Goal: Task Accomplishment & Management: Complete application form

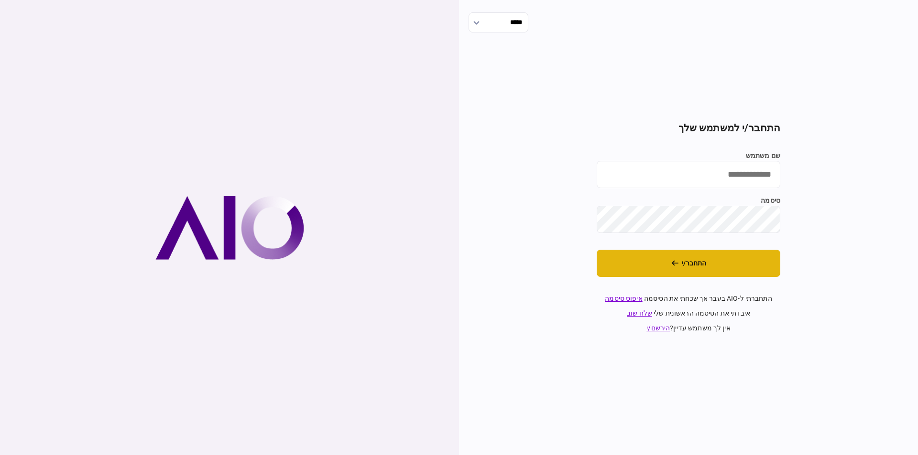
type input "*********"
click at [715, 260] on button "התחבר/י" at bounding box center [688, 263] width 184 height 27
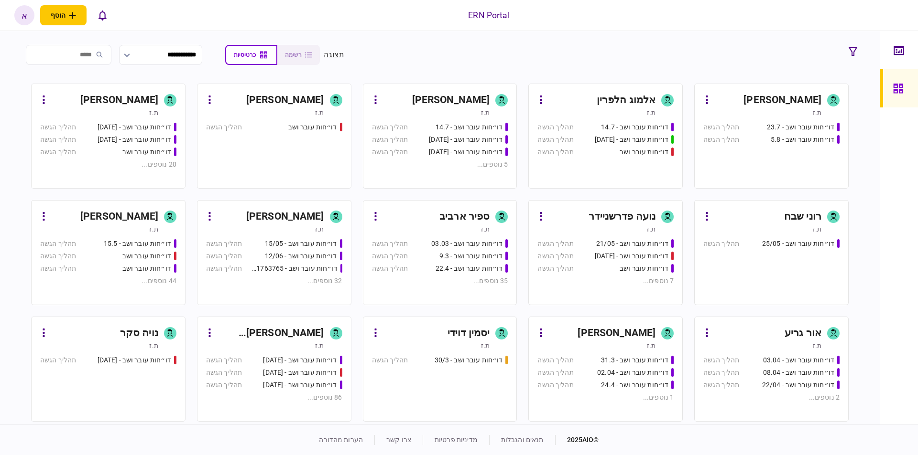
click at [280, 332] on div "[PERSON_NAME] [PERSON_NAME]" at bounding box center [270, 333] width 107 height 15
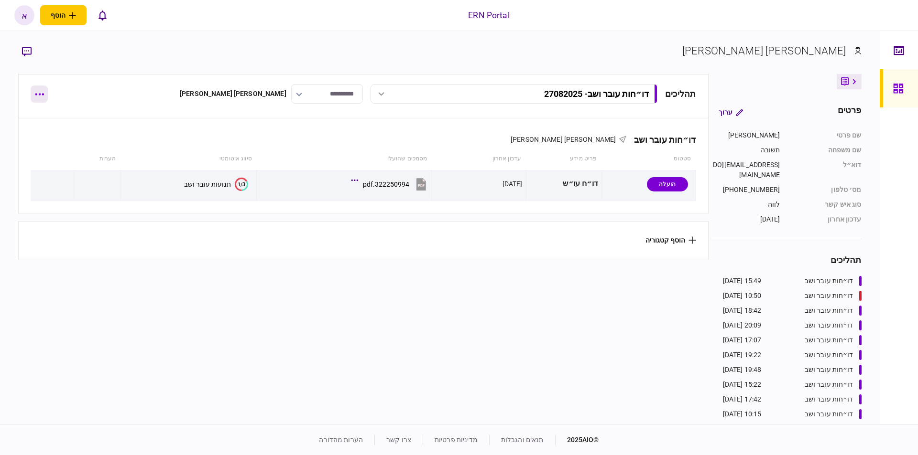
click at [38, 93] on icon "button" at bounding box center [39, 94] width 9 height 2
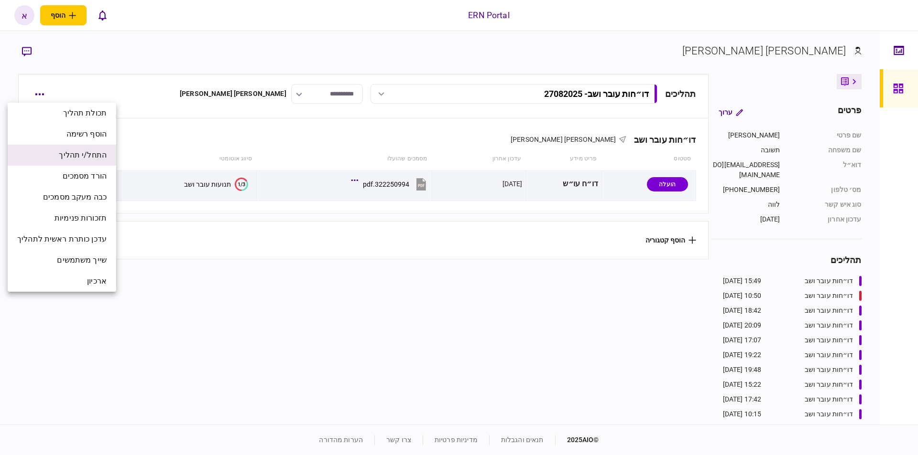
click at [83, 159] on span "התחל/י תהליך" at bounding box center [83, 155] width 48 height 11
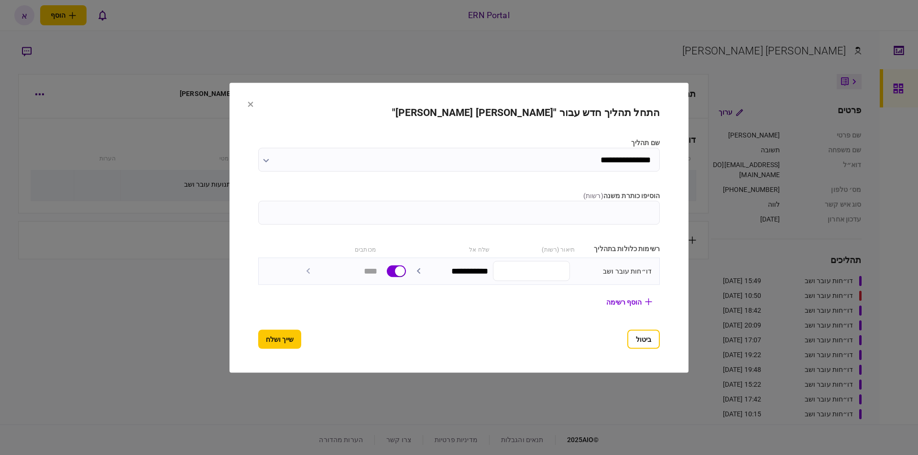
click at [484, 210] on input "הוסיפו כותרת משנה ( רשות )" at bounding box center [458, 213] width 401 height 24
type input "********"
click at [272, 345] on button "שייך ושלח" at bounding box center [279, 339] width 43 height 19
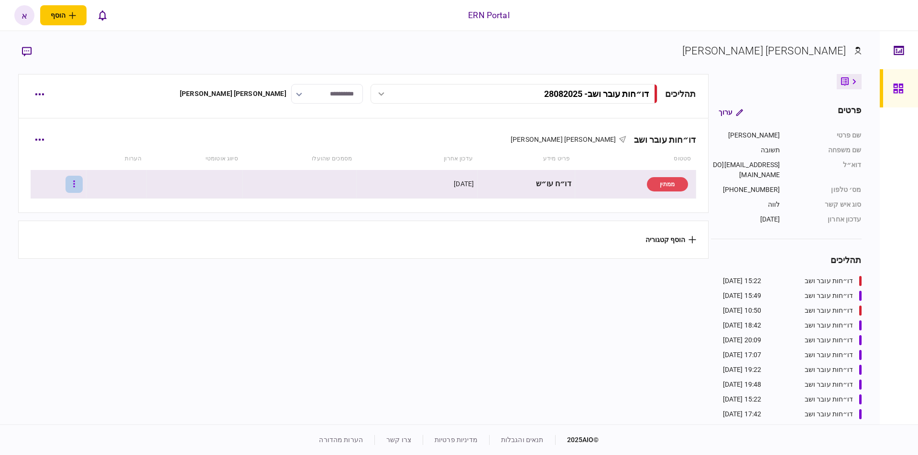
click at [75, 183] on icon "button" at bounding box center [74, 184] width 2 height 9
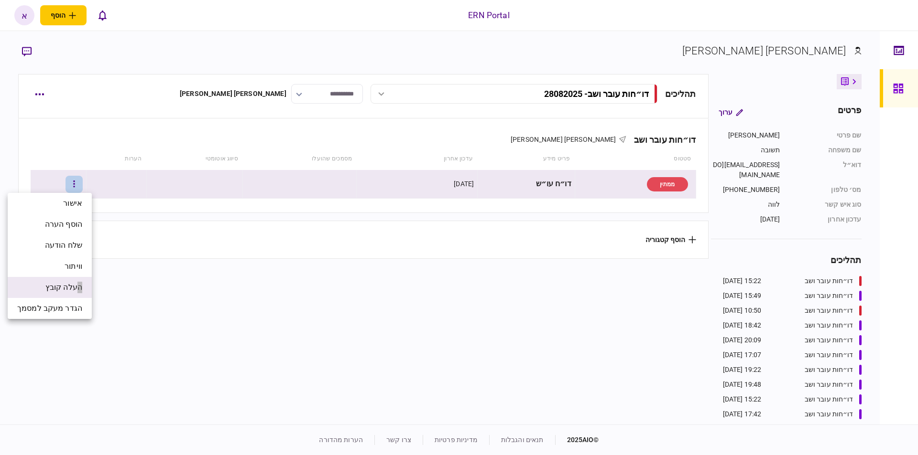
click at [78, 292] on span "העלה קובץ" at bounding box center [63, 287] width 37 height 11
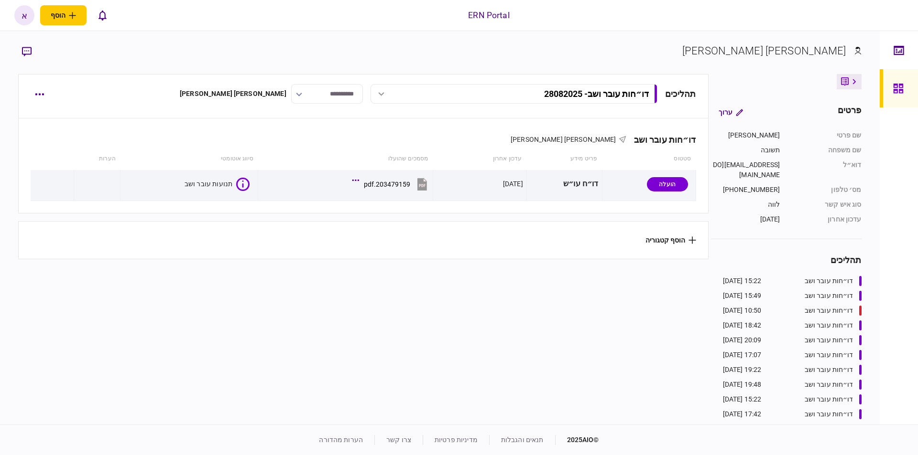
click at [216, 254] on section "הוסף קטגוריה" at bounding box center [363, 240] width 690 height 38
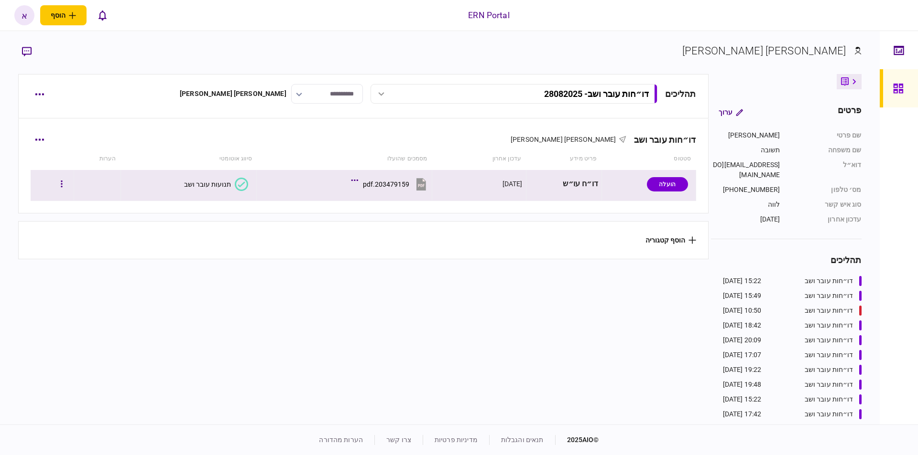
click at [213, 182] on div "תנועות עובר ושב" at bounding box center [207, 185] width 47 height 8
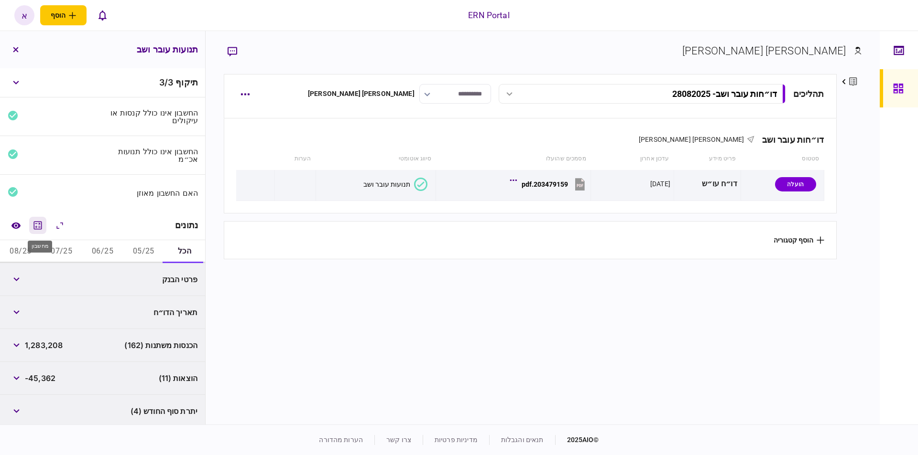
click at [34, 231] on icon "מחשבון" at bounding box center [37, 225] width 11 height 11
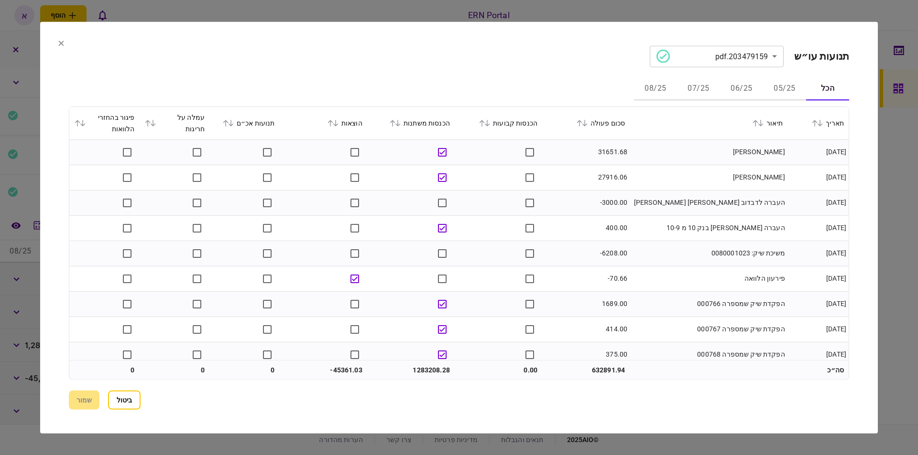
click at [783, 87] on button "05/25" at bounding box center [784, 88] width 43 height 23
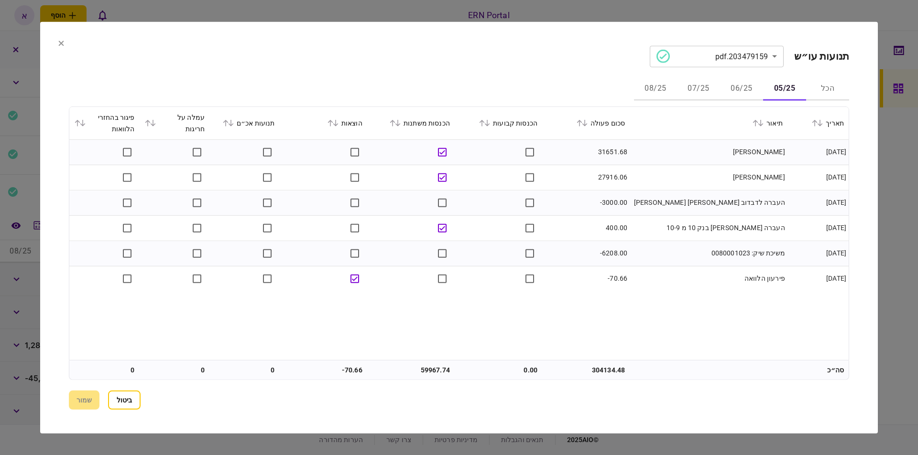
click at [741, 91] on button "06/25" at bounding box center [741, 88] width 43 height 23
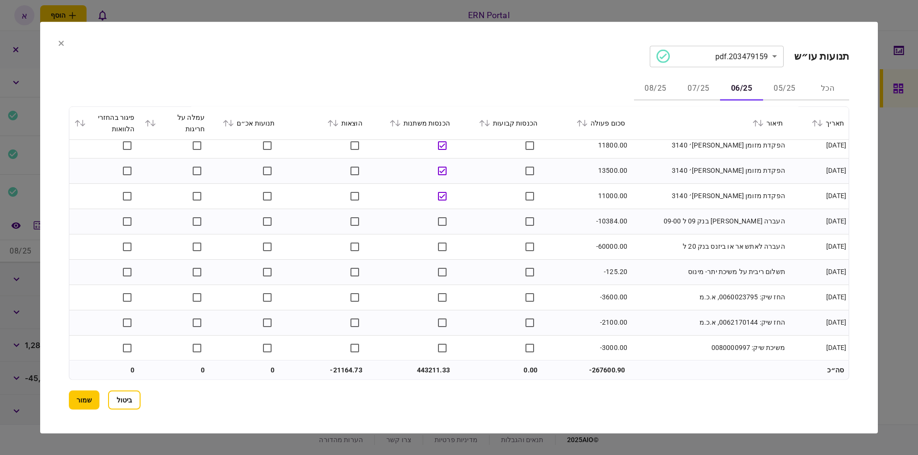
scroll to position [3023, 0]
drag, startPoint x: 778, startPoint y: 323, endPoint x: 650, endPoint y: 312, distance: 127.6
click at [650, 312] on td "החז שיק: 0062170144, א.כ.מ" at bounding box center [708, 322] width 158 height 25
click at [88, 397] on button "שמור" at bounding box center [84, 400] width 31 height 19
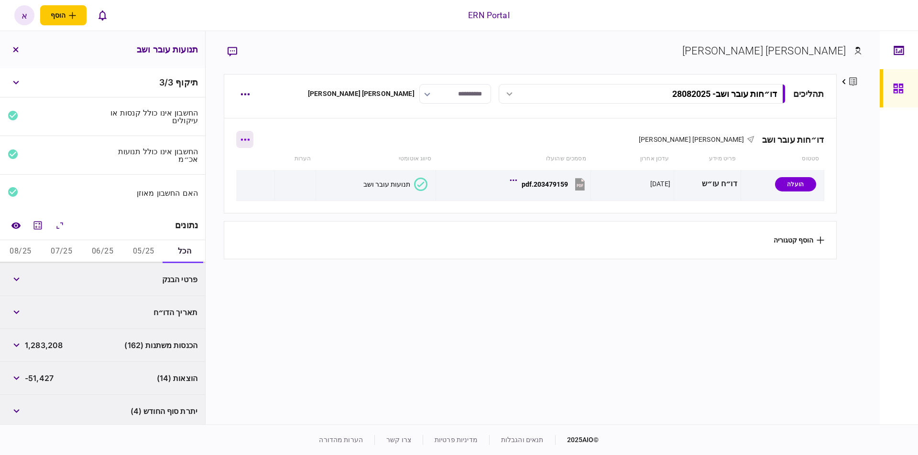
click at [246, 140] on icon "button" at bounding box center [245, 140] width 9 height 2
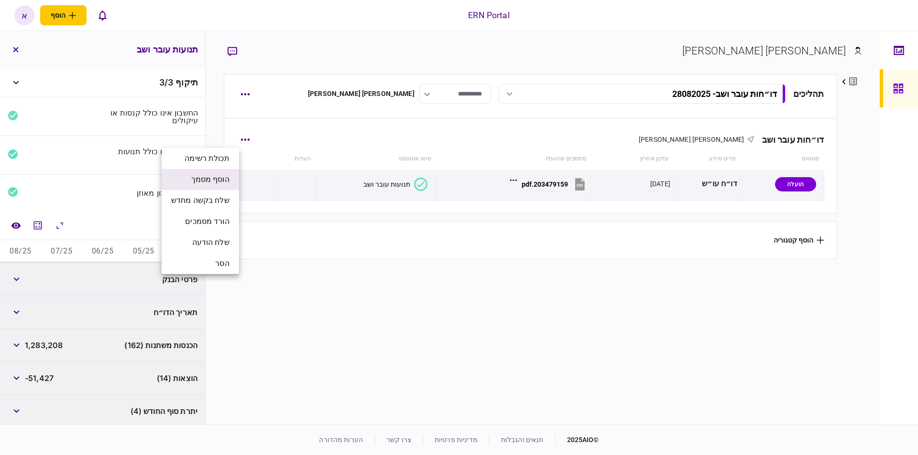
click at [224, 176] on span "הוסף מסמך" at bounding box center [210, 179] width 38 height 11
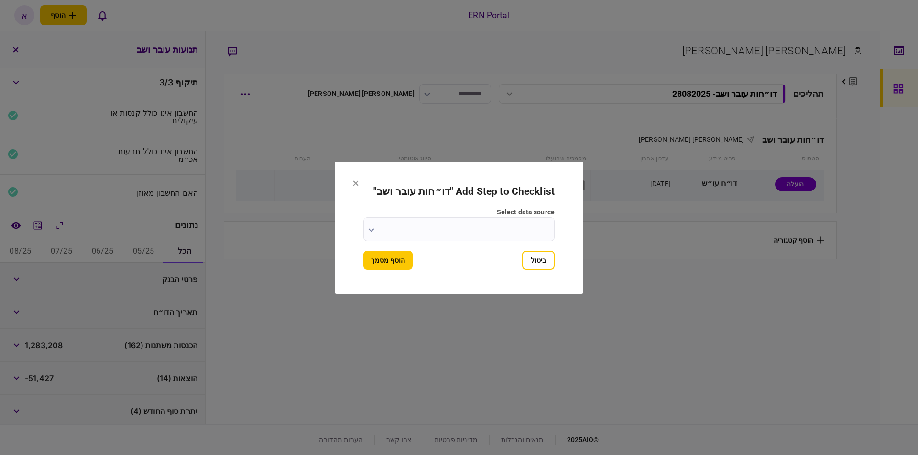
click at [533, 234] on input "select data source" at bounding box center [458, 229] width 191 height 24
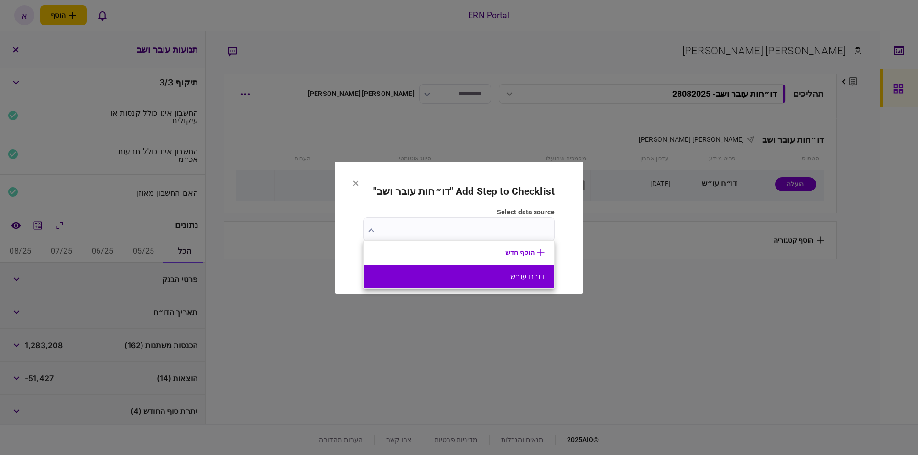
click at [534, 271] on li "דו״ח עו״ש" at bounding box center [459, 277] width 190 height 24
type input "*********"
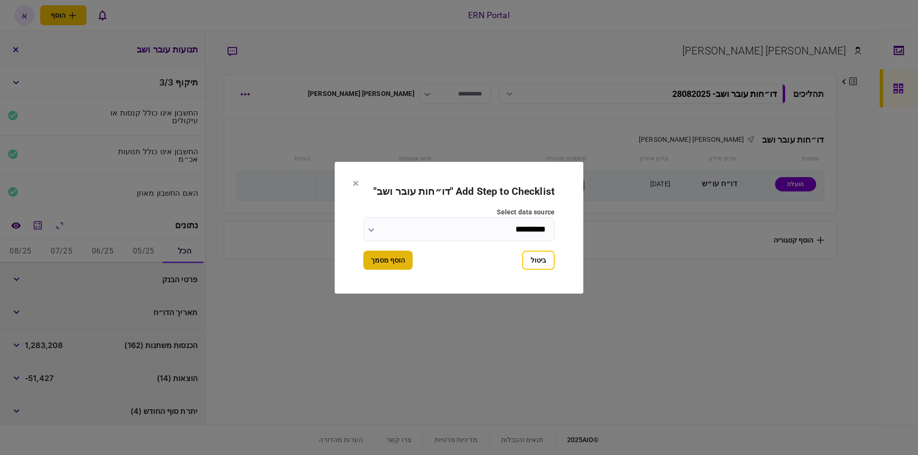
click at [398, 256] on button "הוסף מסמך" at bounding box center [387, 260] width 49 height 19
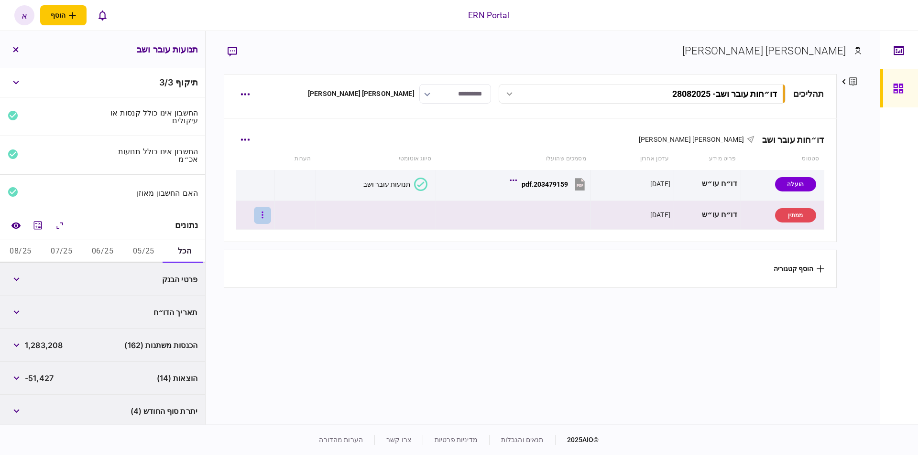
click at [263, 216] on icon "button" at bounding box center [261, 215] width 1 height 7
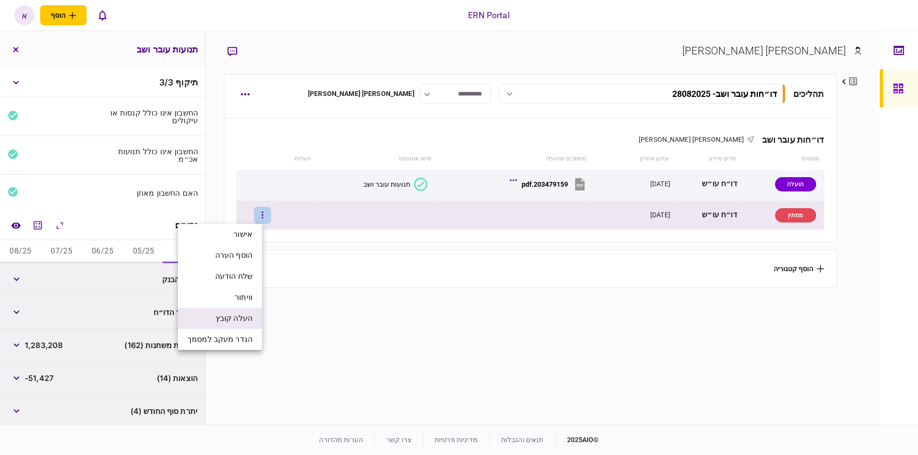
click at [236, 321] on span "העלה קובץ" at bounding box center [234, 318] width 37 height 11
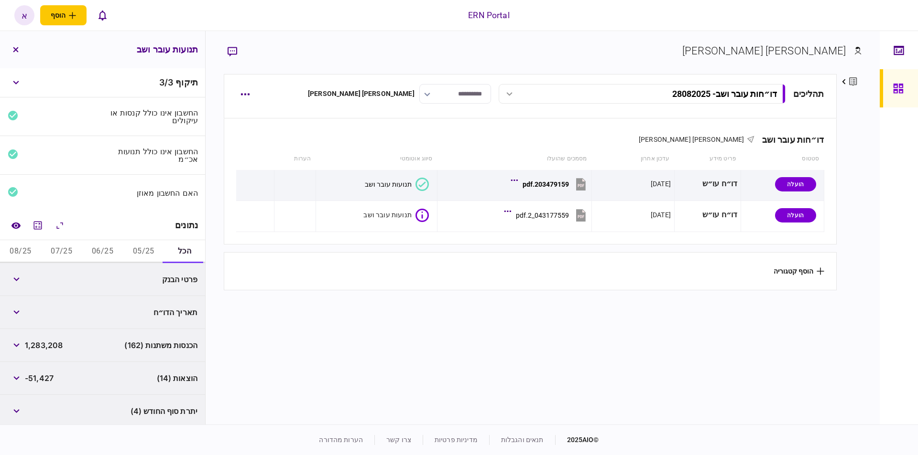
click at [447, 350] on section "תהליכים דו״חות עובר ושב - 28082025 דו״חות עובר ושב - 28082025 15:22 28/08/2025 …" at bounding box center [530, 248] width 612 height 348
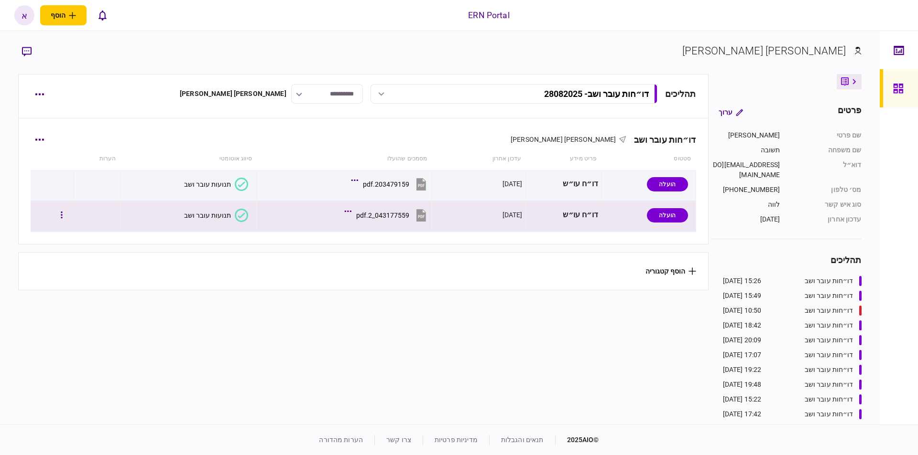
click at [227, 215] on div "תנועות עובר ושב" at bounding box center [207, 216] width 47 height 8
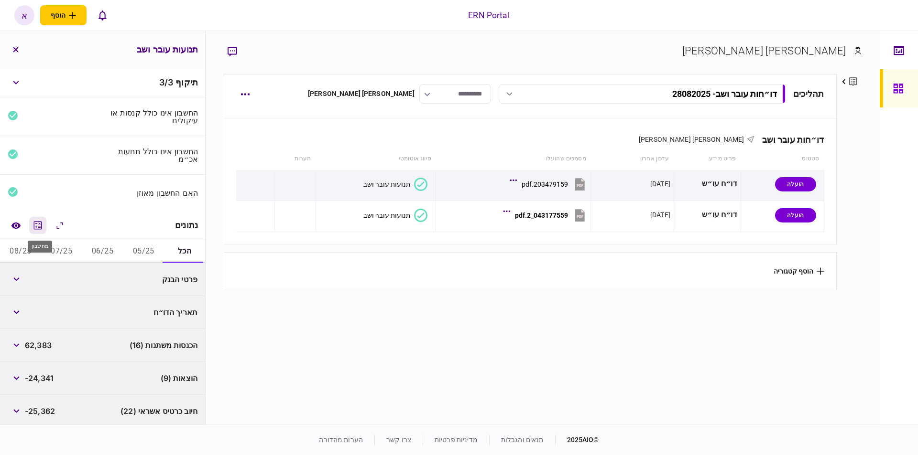
click at [39, 226] on icon "מחשבון" at bounding box center [37, 225] width 11 height 11
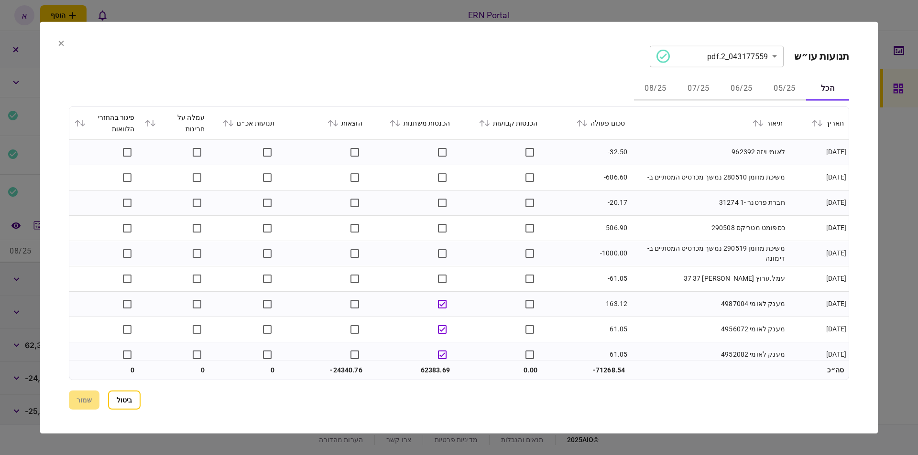
click at [784, 88] on button "05/25" at bounding box center [784, 88] width 43 height 23
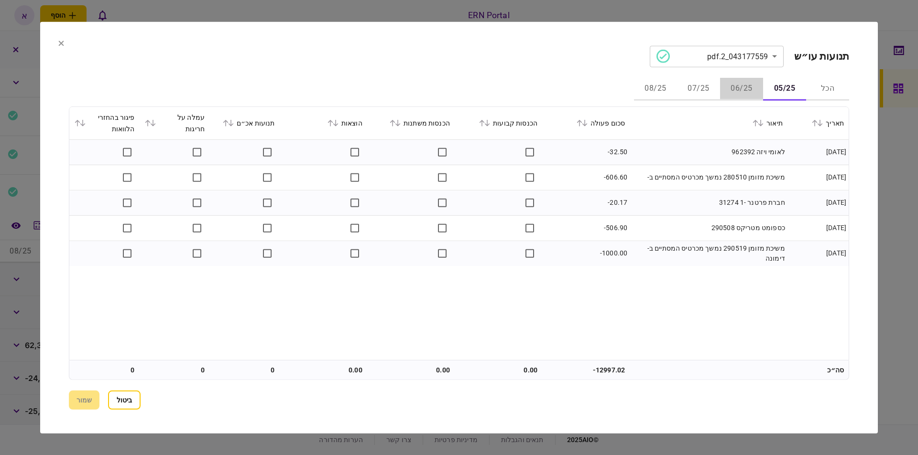
click at [751, 87] on button "06/25" at bounding box center [741, 88] width 43 height 23
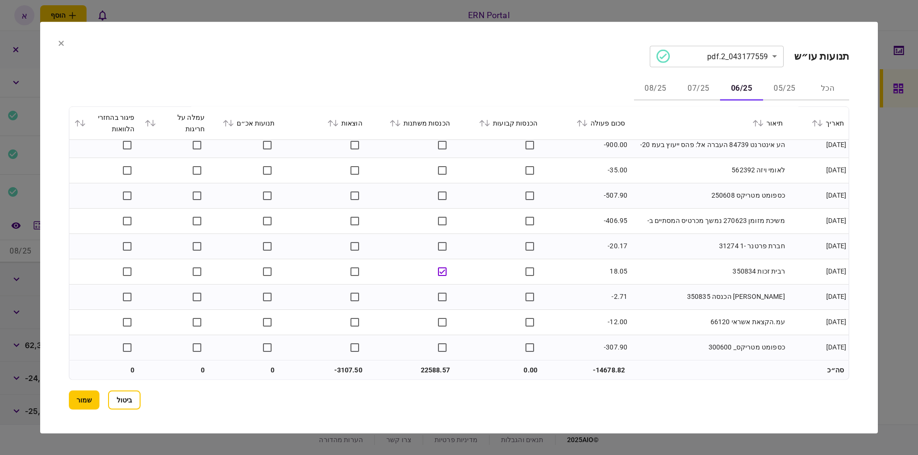
scroll to position [870, 0]
click at [690, 87] on button "07/25" at bounding box center [698, 88] width 43 height 23
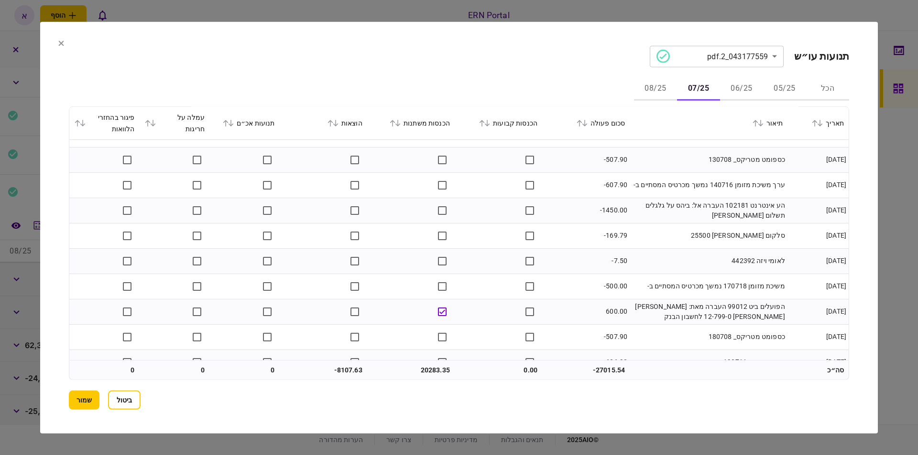
scroll to position [597, 0]
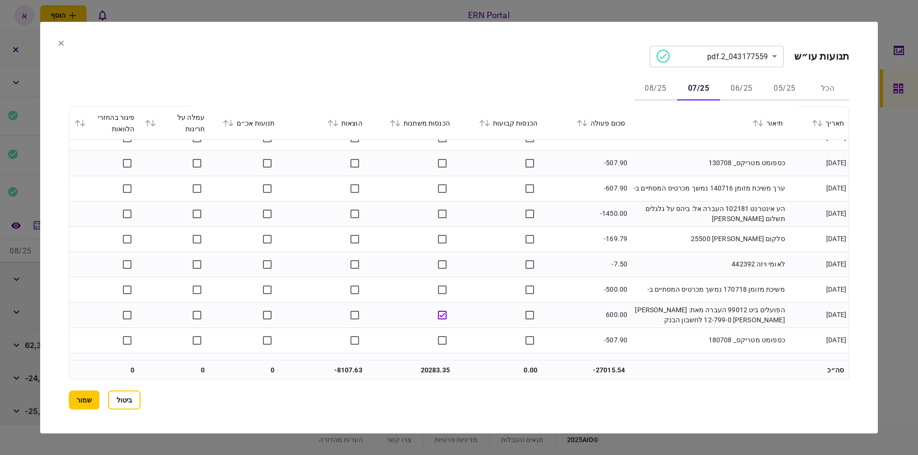
click at [666, 87] on button "08/25" at bounding box center [655, 88] width 43 height 23
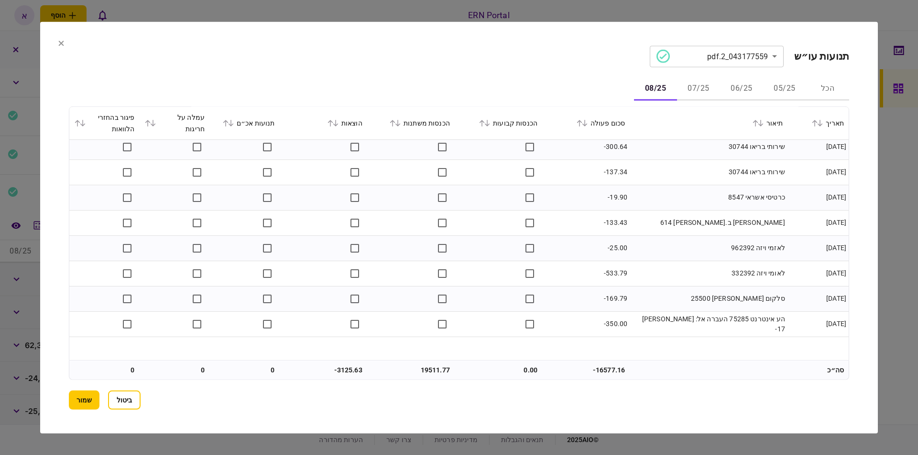
scroll to position [465, 0]
click at [87, 401] on button "שמור" at bounding box center [84, 400] width 31 height 19
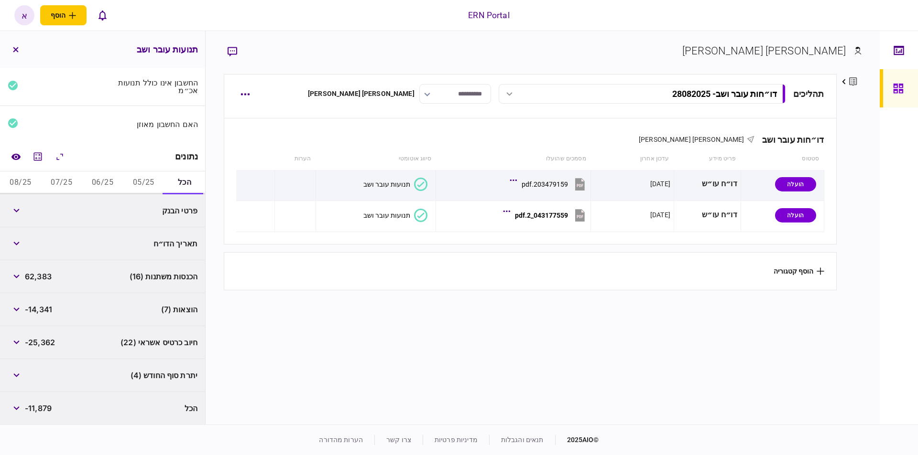
scroll to position [69, 0]
click at [137, 184] on button "05/25" at bounding box center [143, 182] width 41 height 23
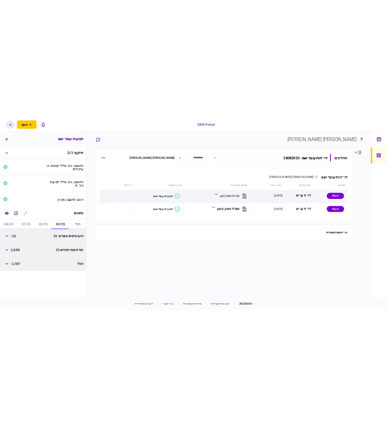
scroll to position [0, 0]
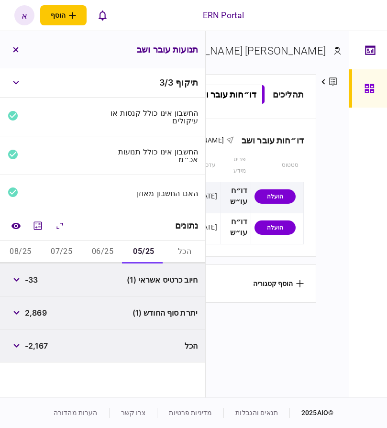
click at [37, 315] on span "2,869" at bounding box center [36, 312] width 22 height 11
copy span "2,869"
click at [93, 251] on button "06/25" at bounding box center [102, 251] width 41 height 23
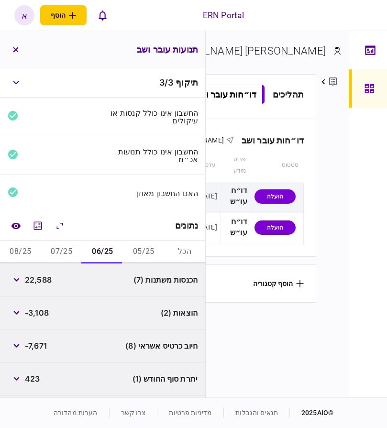
click at [45, 278] on span "22,588" at bounding box center [38, 279] width 27 height 11
click at [46, 277] on span "22,588" at bounding box center [38, 279] width 27 height 11
copy span "22,588"
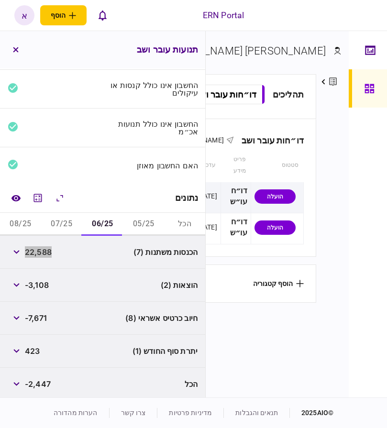
scroll to position [31, 0]
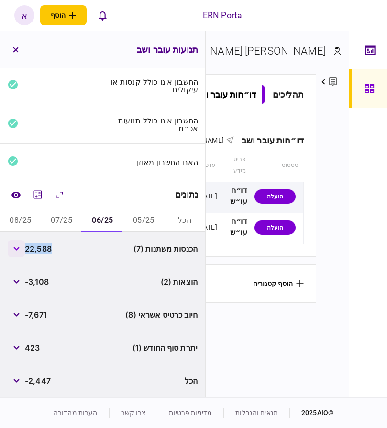
click at [15, 246] on button "button" at bounding box center [16, 248] width 17 height 17
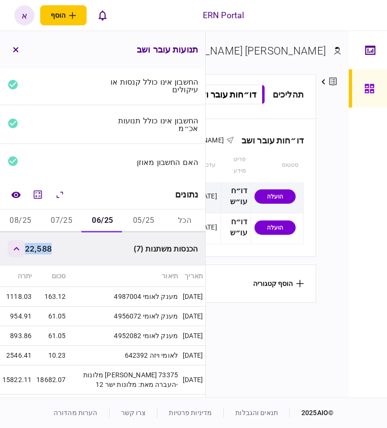
click at [16, 246] on button "button" at bounding box center [16, 248] width 17 height 17
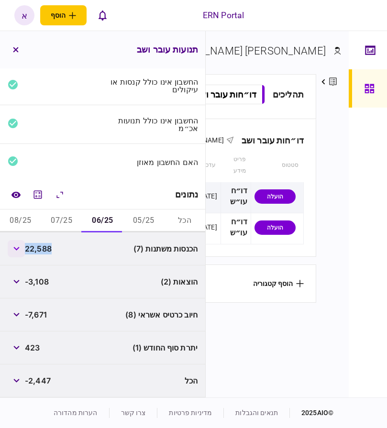
click at [19, 250] on button "button" at bounding box center [16, 248] width 17 height 17
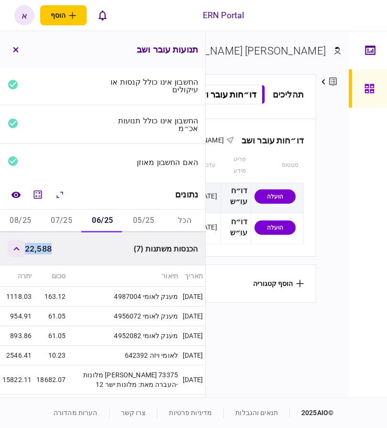
click at [20, 249] on icon "button" at bounding box center [16, 249] width 6 height 4
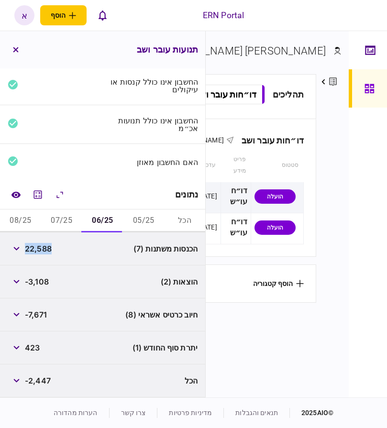
click at [61, 223] on button "07/25" at bounding box center [61, 220] width 41 height 23
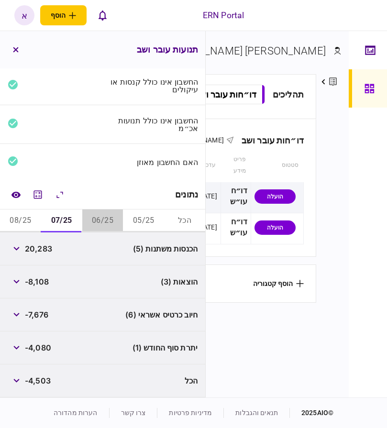
drag, startPoint x: 97, startPoint y: 211, endPoint x: 69, endPoint y: 228, distance: 32.8
click at [94, 212] on button "06/25" at bounding box center [102, 220] width 41 height 23
click at [20, 249] on icon "button" at bounding box center [16, 249] width 6 height 4
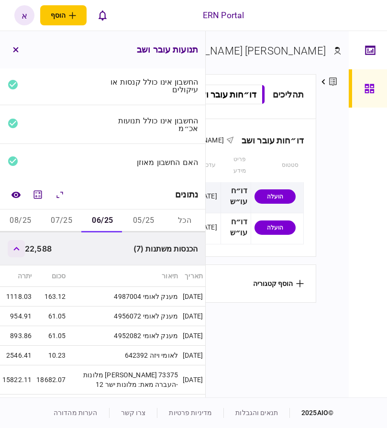
click at [17, 252] on button "button" at bounding box center [16, 248] width 17 height 17
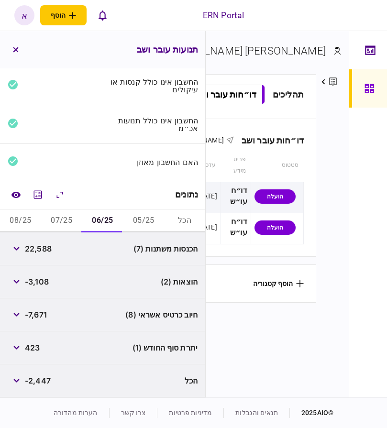
click at [51, 218] on button "07/25" at bounding box center [61, 220] width 41 height 23
click at [37, 247] on span "20,283" at bounding box center [38, 248] width 27 height 11
copy span "20,283"
click at [3, 215] on button "08/25" at bounding box center [20, 220] width 41 height 23
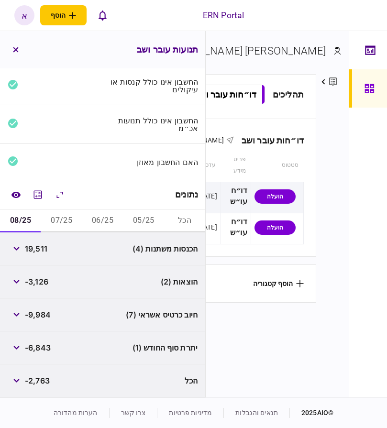
click at [30, 247] on span "19,511" at bounding box center [36, 248] width 22 height 11
copy span "19,511"
click at [16, 282] on icon "button" at bounding box center [16, 282] width 6 height 4
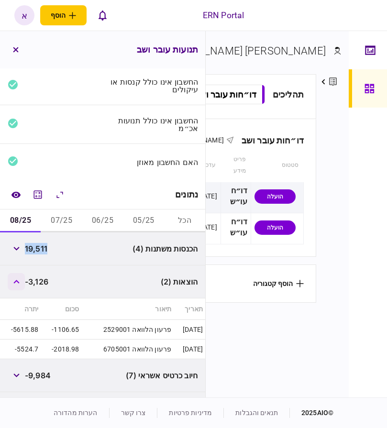
click at [16, 282] on icon "button" at bounding box center [16, 282] width 6 height 4
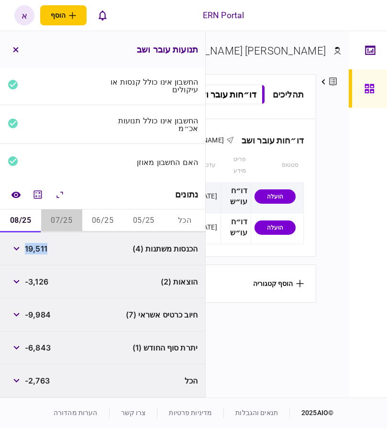
click at [52, 210] on button "07/25" at bounding box center [61, 220] width 41 height 23
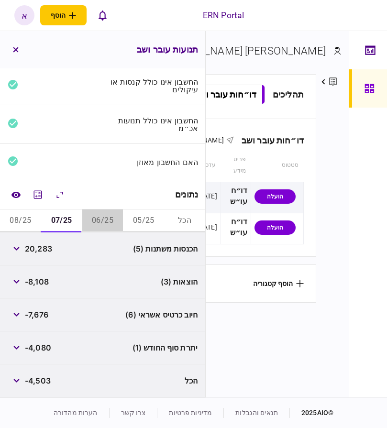
click at [103, 218] on button "06/25" at bounding box center [102, 220] width 41 height 23
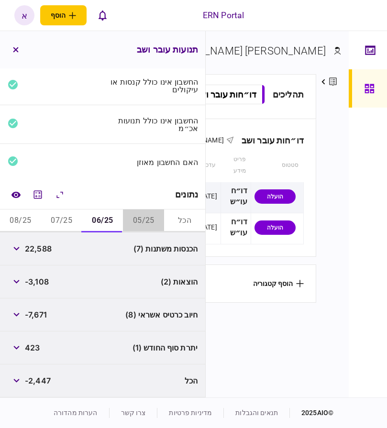
click at [137, 222] on button "05/25" at bounding box center [143, 220] width 41 height 23
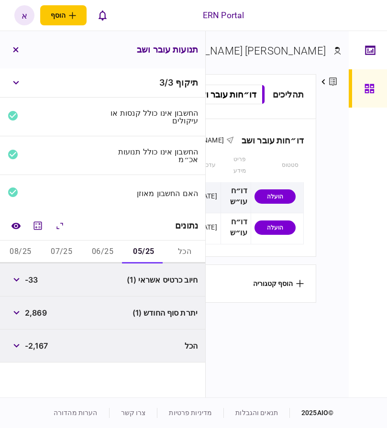
click at [93, 251] on button "06/25" at bounding box center [102, 251] width 41 height 23
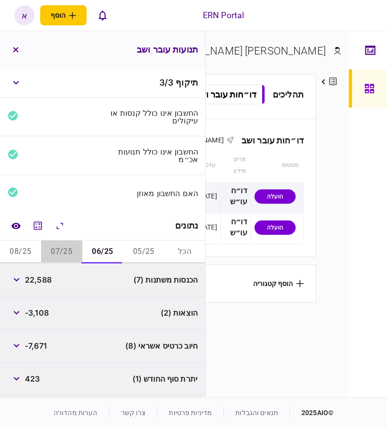
click at [82, 256] on button "07/25" at bounding box center [61, 251] width 41 height 23
click at [49, 307] on span "-8,108" at bounding box center [37, 312] width 24 height 11
click at [43, 314] on span "-8,108" at bounding box center [37, 312] width 24 height 11
click at [44, 315] on span "-8,108" at bounding box center [37, 312] width 24 height 11
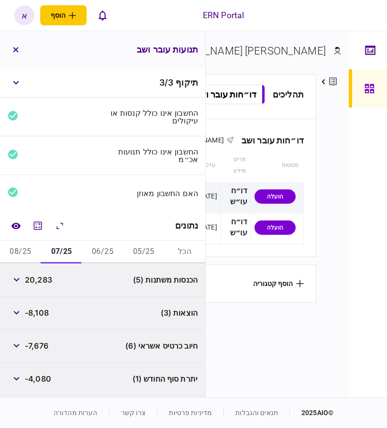
click at [45, 315] on span "-8,108" at bounding box center [37, 312] width 24 height 11
click at [46, 314] on span "-8,108" at bounding box center [37, 312] width 24 height 11
copy span "8,108"
click at [21, 253] on button "08/25" at bounding box center [20, 251] width 41 height 23
click at [39, 309] on span "-3,126" at bounding box center [36, 312] width 23 height 11
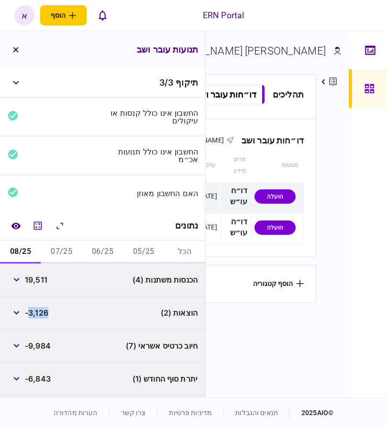
click at [39, 309] on span "-3,126" at bounding box center [36, 312] width 23 height 11
copy span "3,126"
drag, startPoint x: 69, startPoint y: 251, endPoint x: 54, endPoint y: 282, distance: 34.2
click at [69, 251] on button "07/25" at bounding box center [61, 251] width 41 height 23
click at [22, 316] on button "button" at bounding box center [16, 312] width 17 height 17
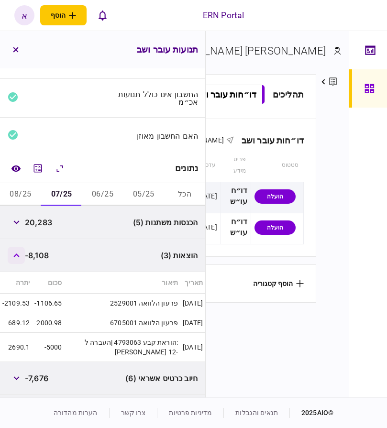
scroll to position [96, 0]
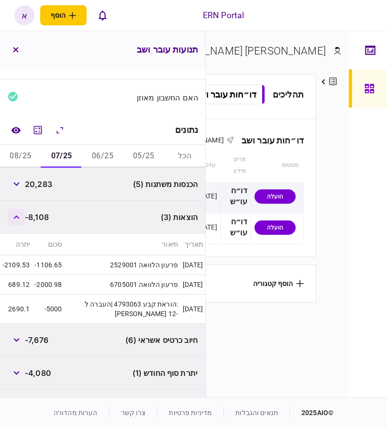
click at [20, 222] on button "button" at bounding box center [16, 216] width 17 height 17
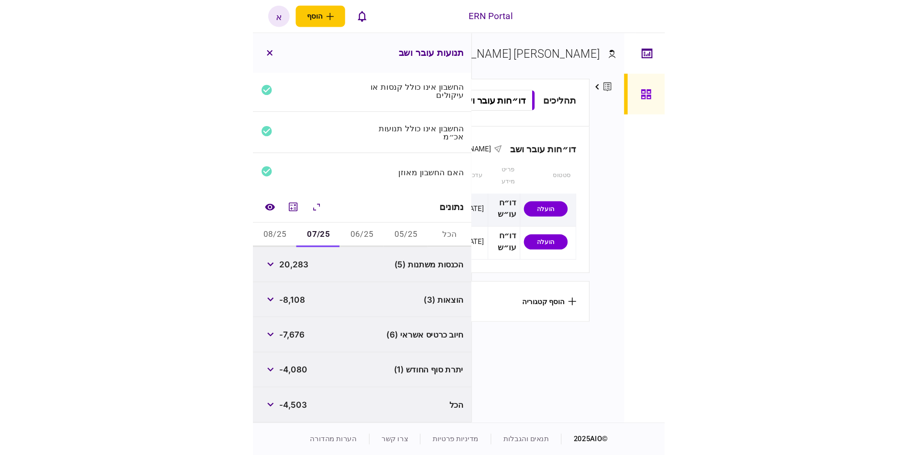
scroll to position [31, 0]
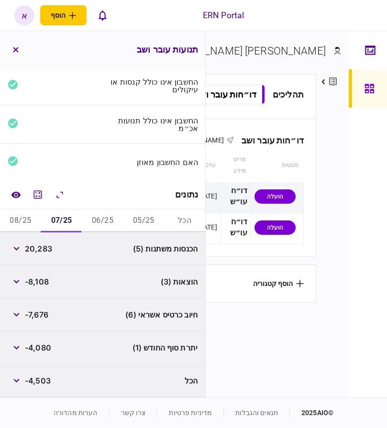
click at [18, 217] on button "08/25" at bounding box center [20, 220] width 41 height 23
click at [39, 346] on span "-6,843" at bounding box center [38, 347] width 26 height 11
click at [40, 346] on span "-6,843" at bounding box center [38, 347] width 26 height 11
copy span "6,843"
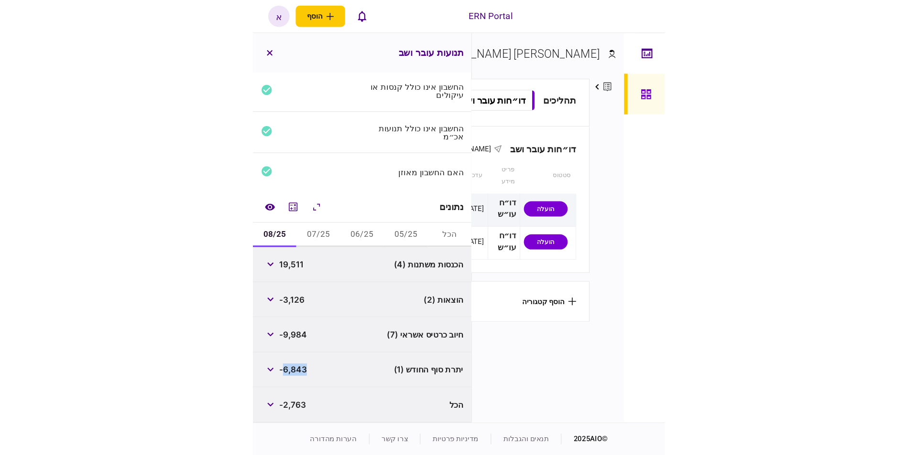
scroll to position [3, 0]
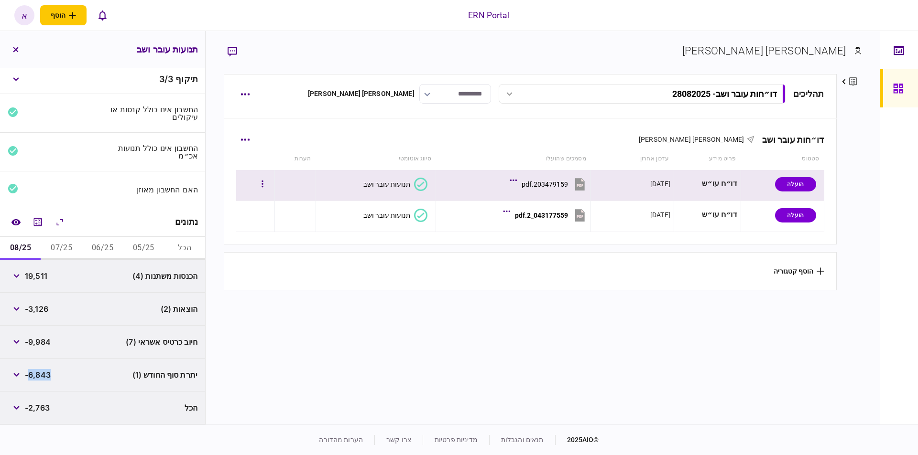
click at [567, 181] on div "203479159.pdf" at bounding box center [544, 185] width 46 height 8
click at [365, 189] on section "תנועות עובר ושב" at bounding box center [373, 184] width 108 height 22
click at [371, 186] on div "תנועות עובר ושב" at bounding box center [386, 185] width 47 height 8
click at [30, 222] on div at bounding box center [37, 222] width 61 height 17
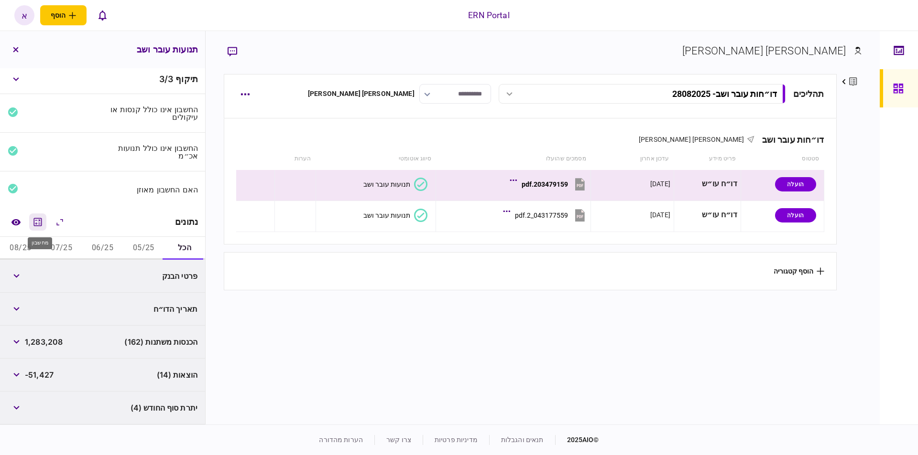
click at [42, 222] on icon "מחשבון" at bounding box center [37, 222] width 11 height 11
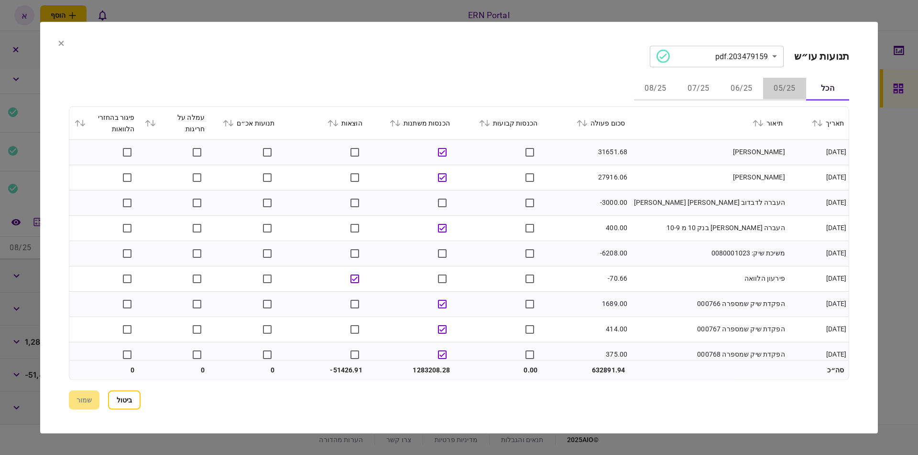
click at [782, 83] on button "05/25" at bounding box center [784, 88] width 43 height 23
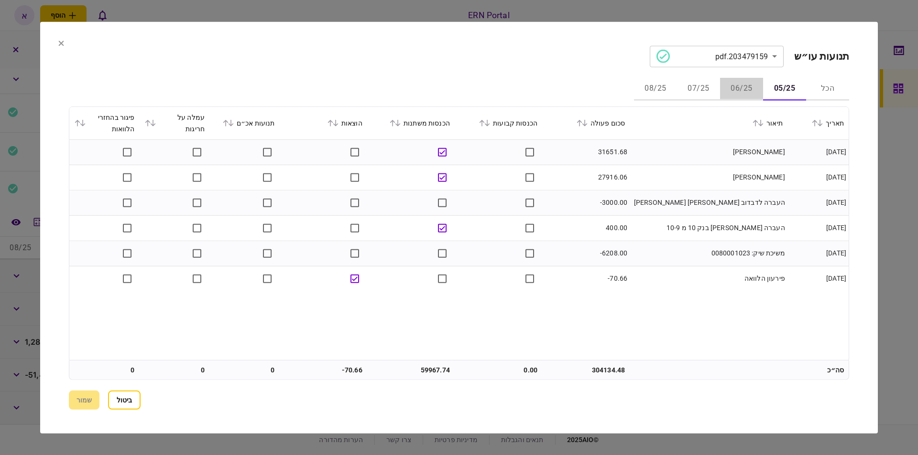
click at [736, 93] on button "06/25" at bounding box center [741, 88] width 43 height 23
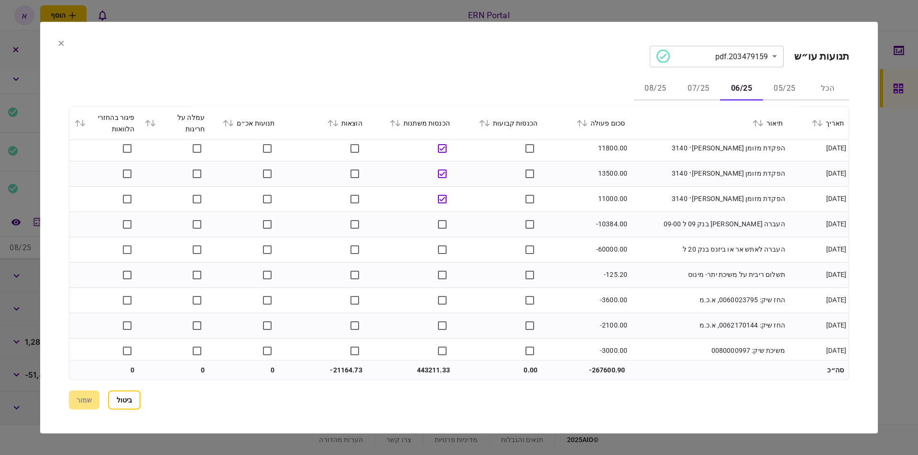
scroll to position [3021, 0]
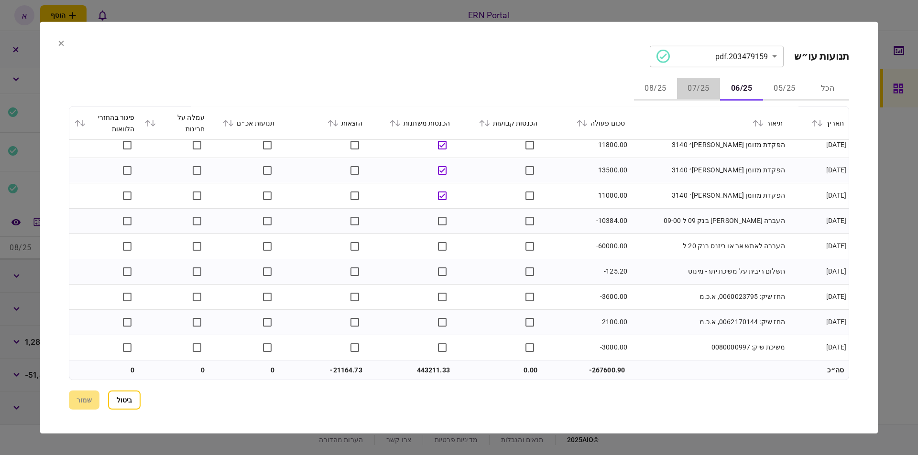
click at [693, 91] on button "07/25" at bounding box center [698, 88] width 43 height 23
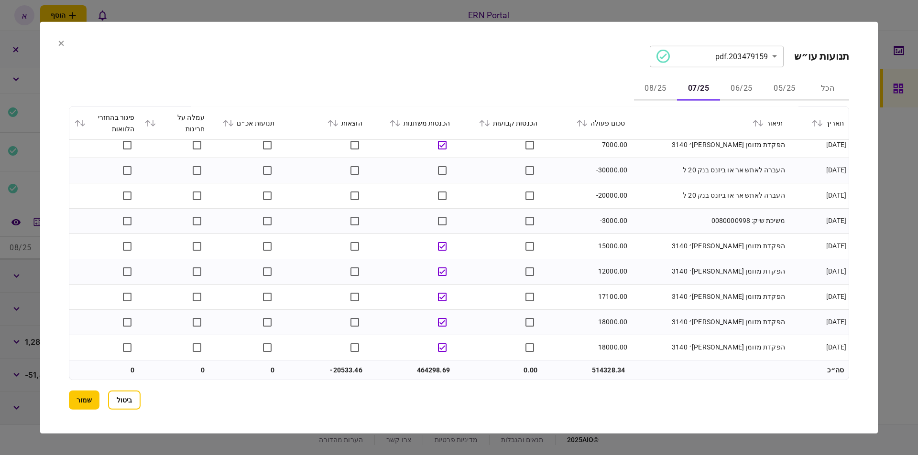
scroll to position [2618, 0]
click at [656, 89] on button "08/25" at bounding box center [655, 88] width 43 height 23
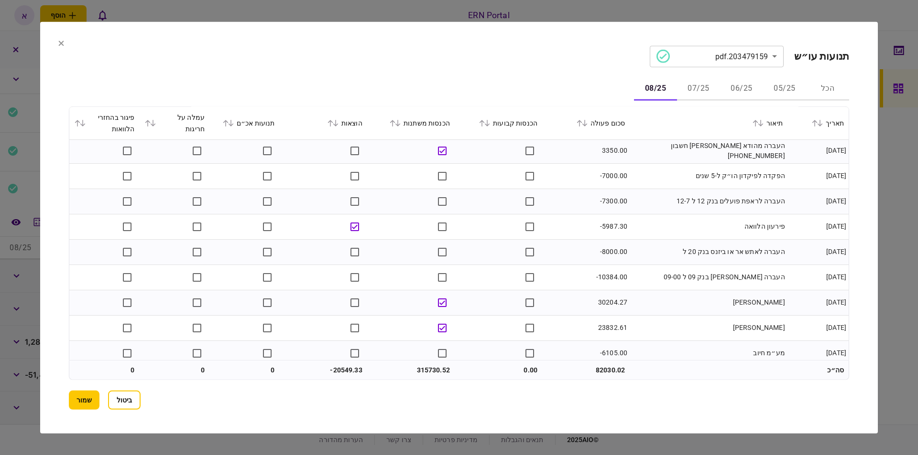
scroll to position [1984, 0]
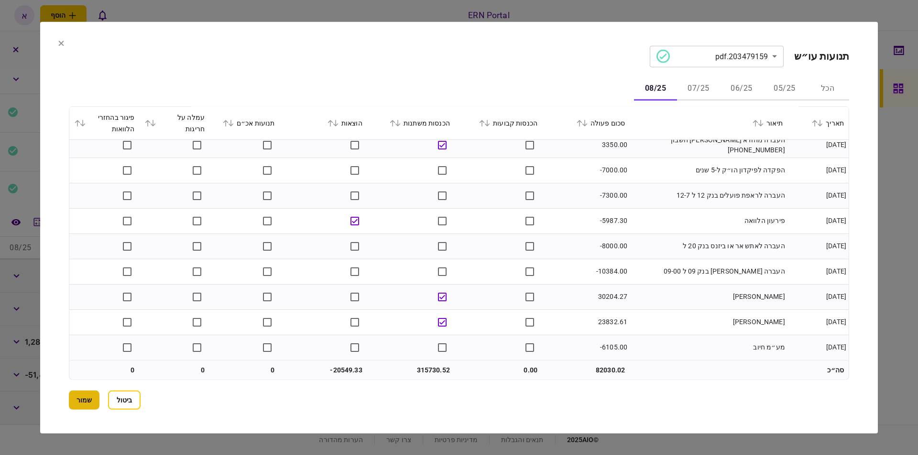
click at [90, 395] on button "שמור" at bounding box center [84, 400] width 31 height 19
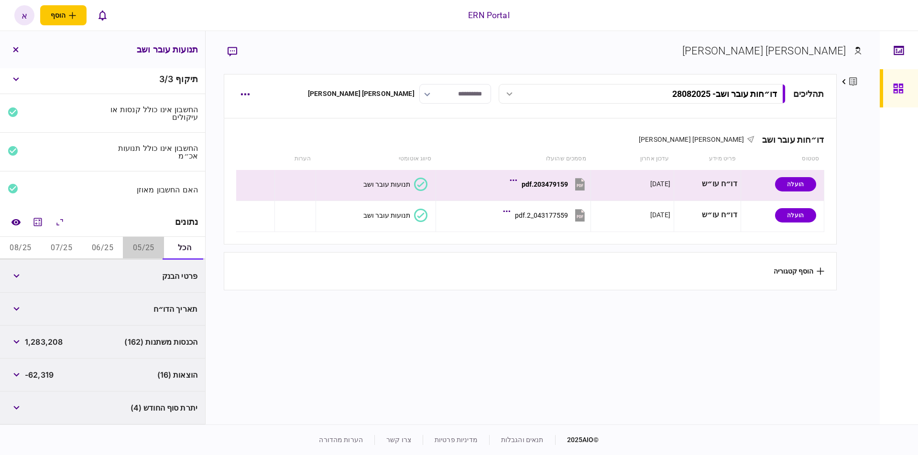
drag, startPoint x: 141, startPoint y: 250, endPoint x: 207, endPoint y: 184, distance: 94.0
click at [141, 250] on button "05/25" at bounding box center [143, 248] width 41 height 23
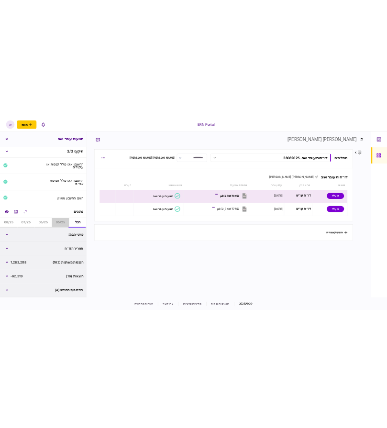
scroll to position [0, 0]
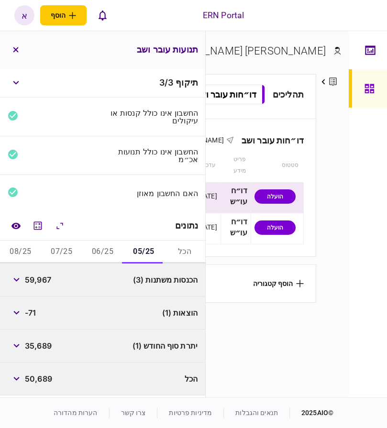
click at [30, 279] on span "59,967" at bounding box center [38, 279] width 26 height 11
copy span "59,967"
click at [105, 247] on button "06/25" at bounding box center [102, 251] width 41 height 23
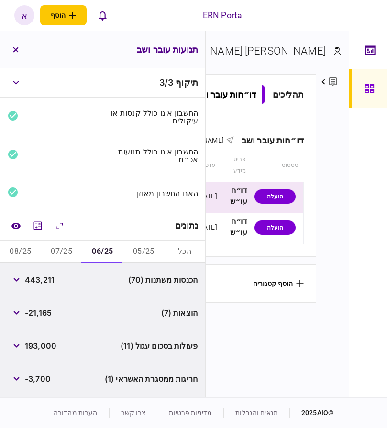
click at [35, 273] on div "443,211" at bounding box center [31, 279] width 47 height 17
click at [36, 280] on span "443,211" at bounding box center [40, 279] width 30 height 11
copy span "443,211"
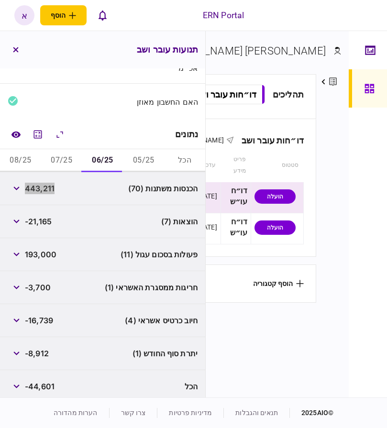
scroll to position [97, 0]
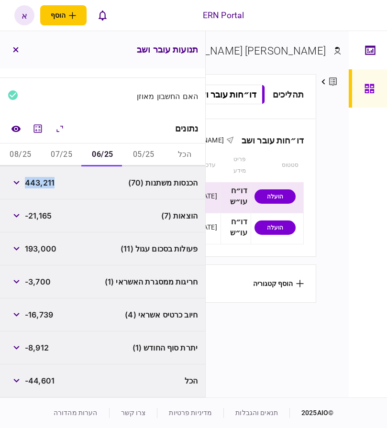
click at [39, 347] on span "-8,912" at bounding box center [37, 347] width 24 height 11
copy span "8,912"
click at [57, 150] on button "07/25" at bounding box center [61, 154] width 41 height 23
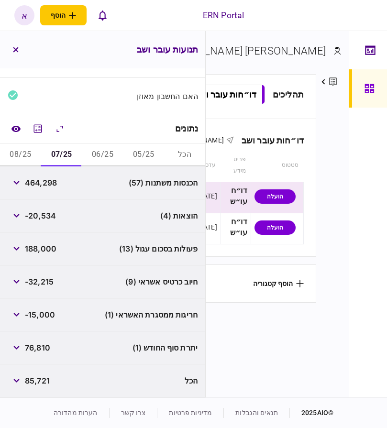
click at [47, 187] on span "464,298" at bounding box center [41, 182] width 32 height 11
click at [47, 186] on span "464,298" at bounding box center [41, 182] width 32 height 11
click at [48, 346] on span "76,810" at bounding box center [37, 347] width 25 height 11
click at [32, 161] on button "08/25" at bounding box center [20, 154] width 41 height 23
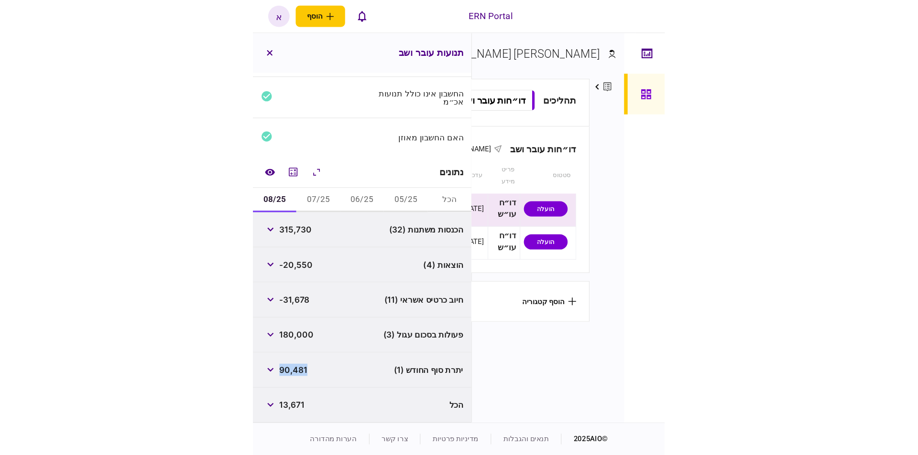
scroll to position [64, 0]
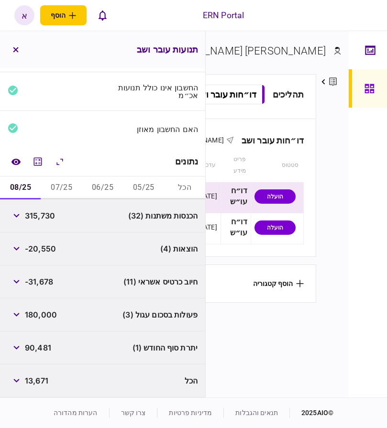
click at [40, 215] on span "315,730" at bounding box center [40, 215] width 30 height 11
click at [44, 345] on span "90,481" at bounding box center [38, 347] width 26 height 11
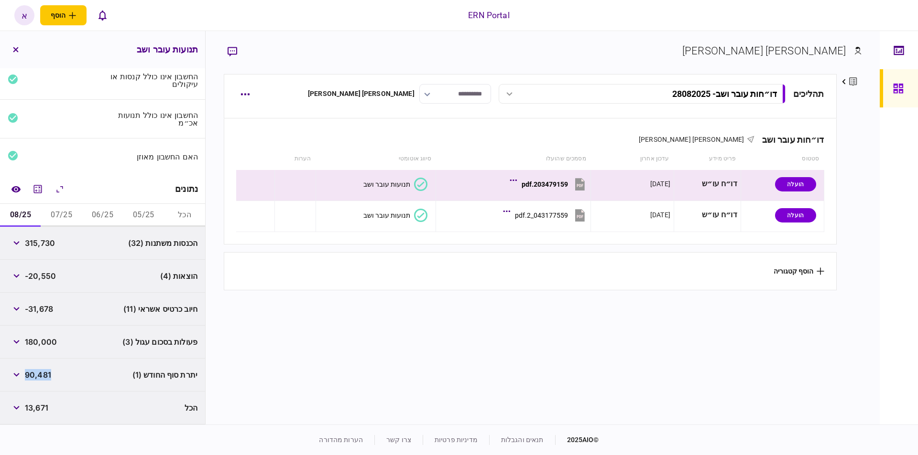
scroll to position [36, 0]
